Goal: Task Accomplishment & Management: Complete application form

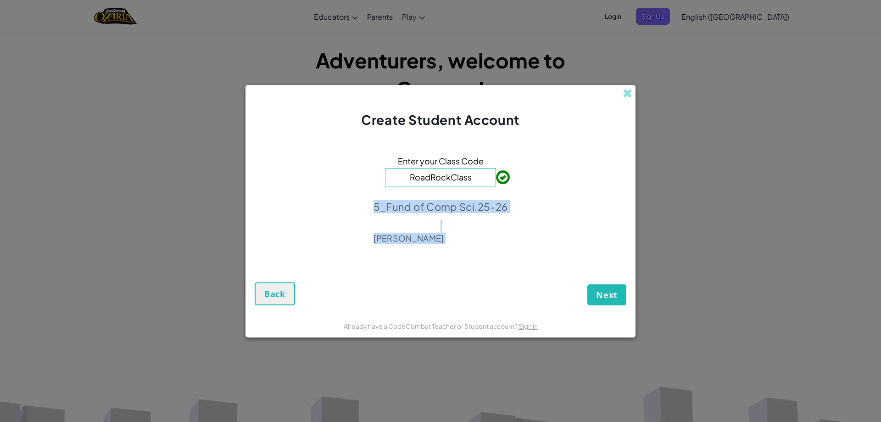
drag, startPoint x: 573, startPoint y: 229, endPoint x: 579, endPoint y: 291, distance: 62.7
click at [573, 295] on form "Enter your Class Code RoadRockClass 5_Fund of Comp Sci.25-26 [PERSON_NAME] Next…" at bounding box center [440, 221] width 390 height 185
click at [604, 290] on span "Next" at bounding box center [607, 294] width 22 height 11
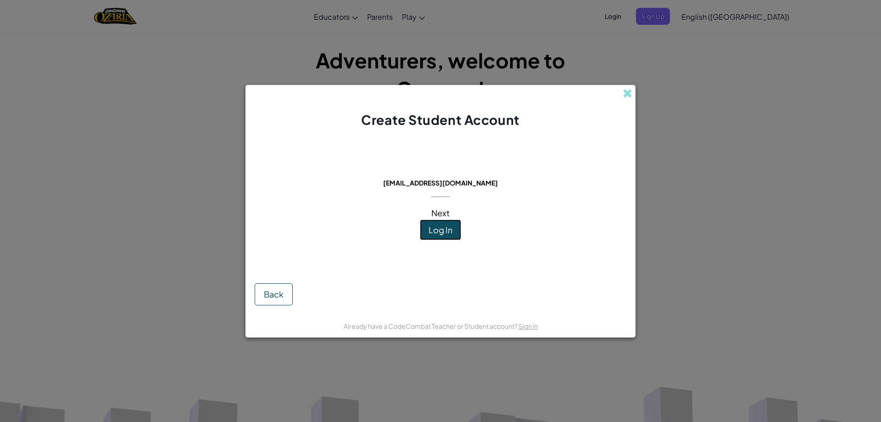
click at [446, 234] on span "Log In" at bounding box center [441, 229] width 24 height 11
